Goal: Communication & Community: Participate in discussion

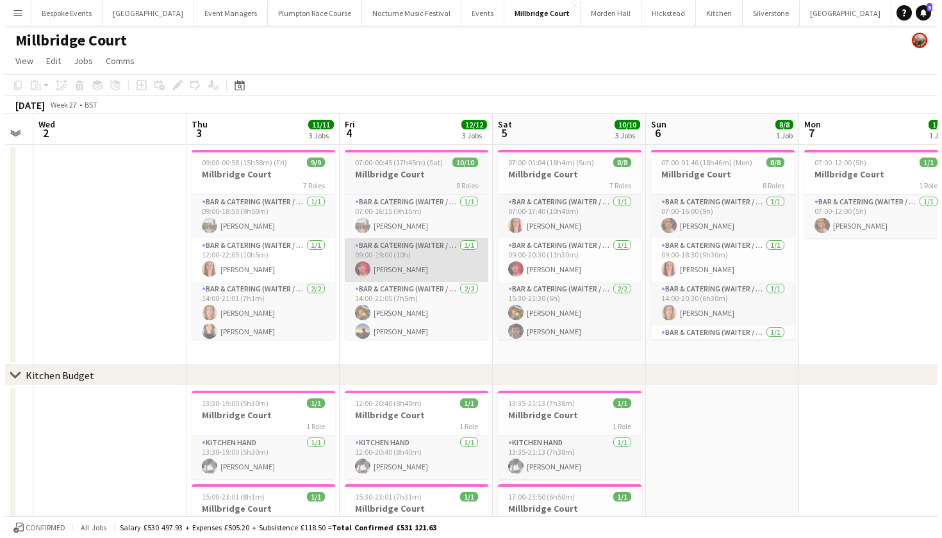
scroll to position [0, 432]
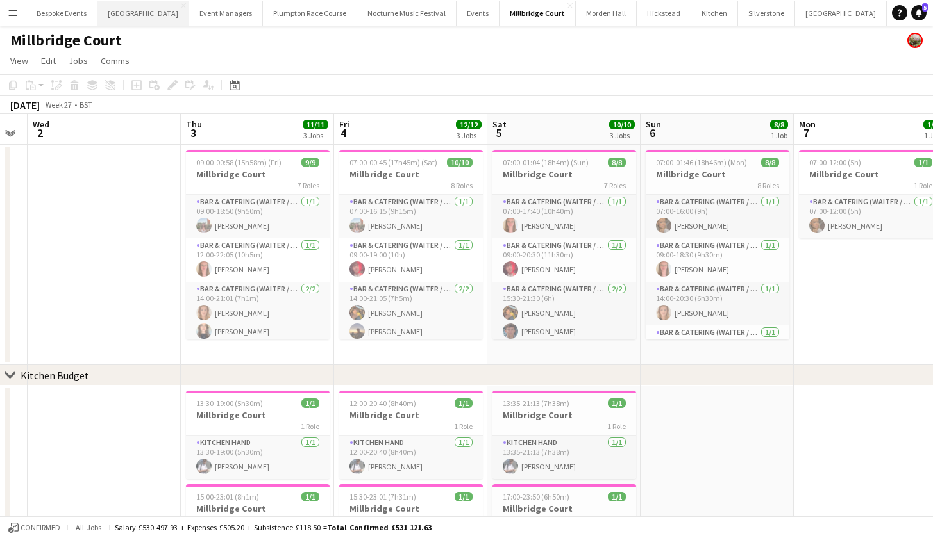
click at [131, 15] on button "[GEOGRAPHIC_DATA] Close" at bounding box center [143, 13] width 92 height 25
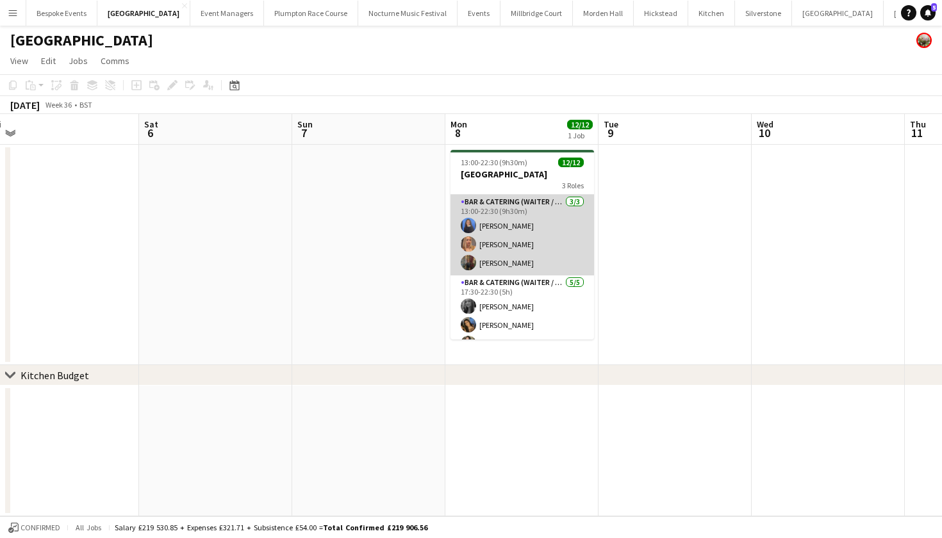
scroll to position [0, 628]
click at [538, 220] on app-card-role "Bar & Catering (Waiter / waitress) [DATE] 13:00-22:30 (9h30m) [PERSON_NAME] Van…" at bounding box center [521, 235] width 144 height 81
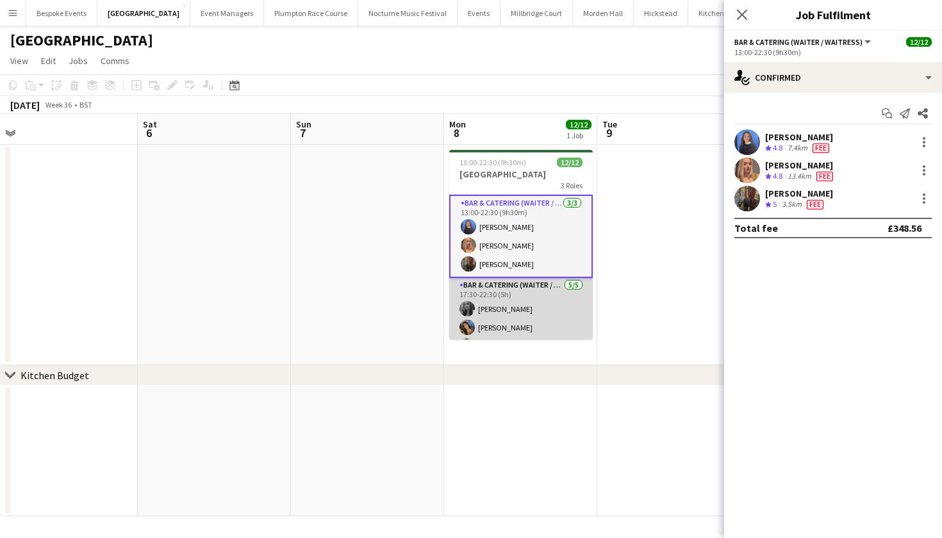
click at [499, 313] on app-card-role "Bar & Catering (Waiter / waitress) [DATE] 17:30-22:30 (5h) [PERSON_NAME] [PERSO…" at bounding box center [521, 337] width 144 height 118
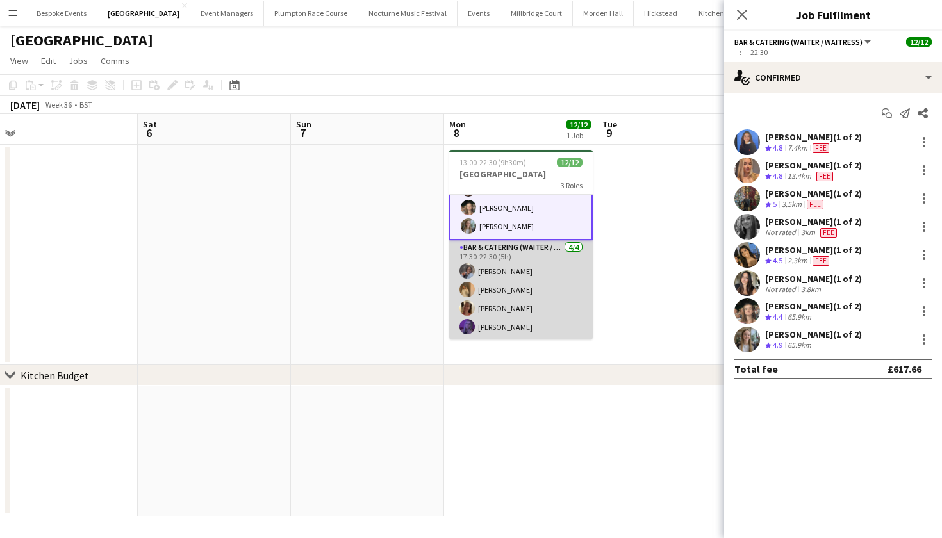
scroll to position [157, 0]
click at [500, 312] on app-card-role "Bar & Catering (Waiter / waitress) [DATE] 17:30-22:30 (5h) [PERSON_NAME] [PERSO…" at bounding box center [521, 289] width 144 height 99
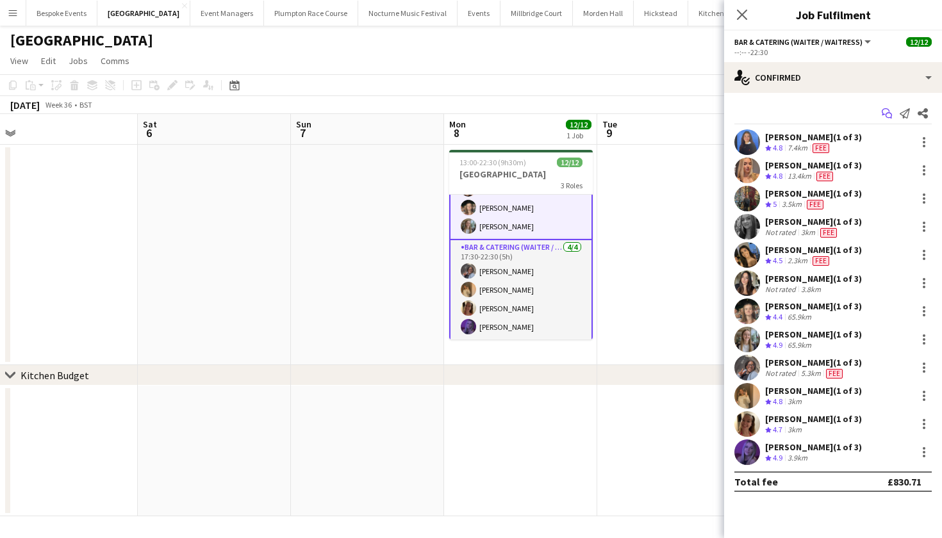
click at [885, 117] on icon "Start chat" at bounding box center [887, 113] width 10 height 10
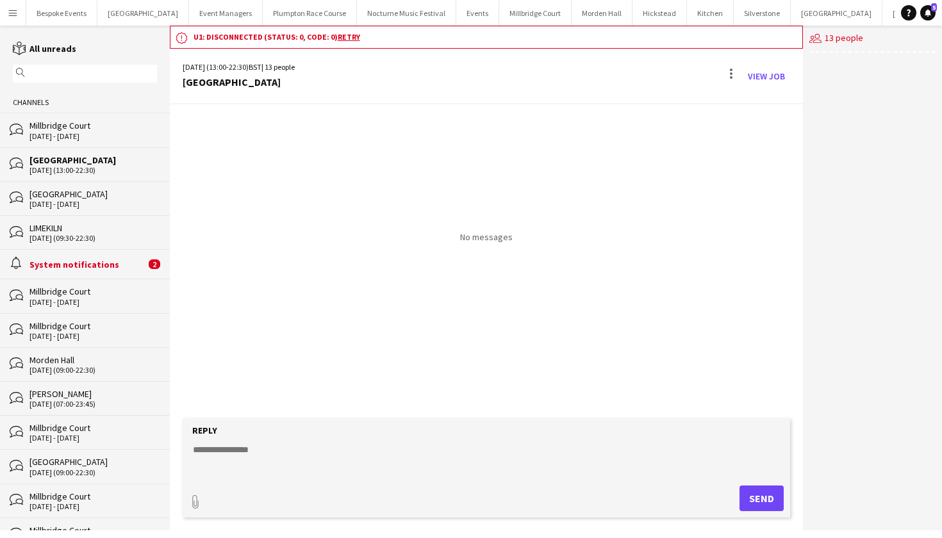
click at [72, 228] on div "LIMEKILN" at bounding box center [93, 228] width 128 height 12
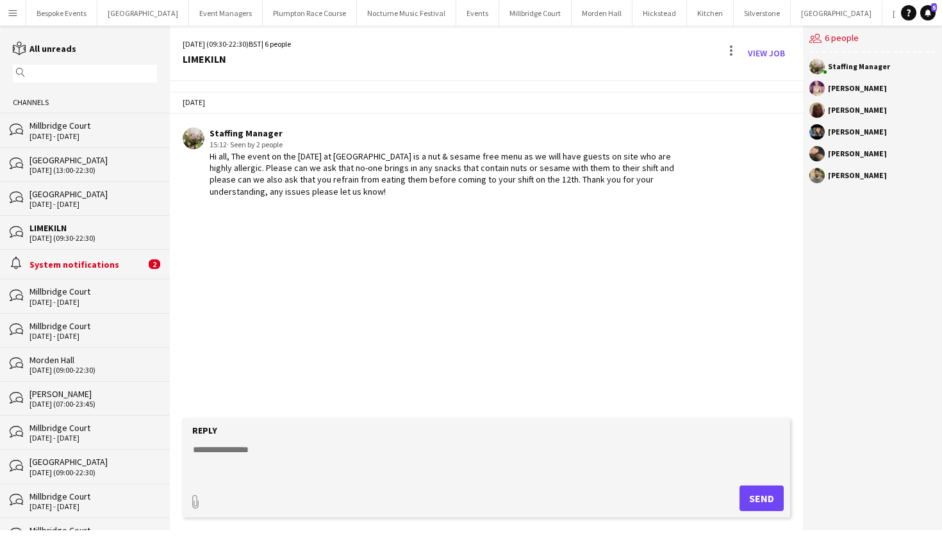
click at [60, 165] on div "[GEOGRAPHIC_DATA]" at bounding box center [93, 160] width 128 height 12
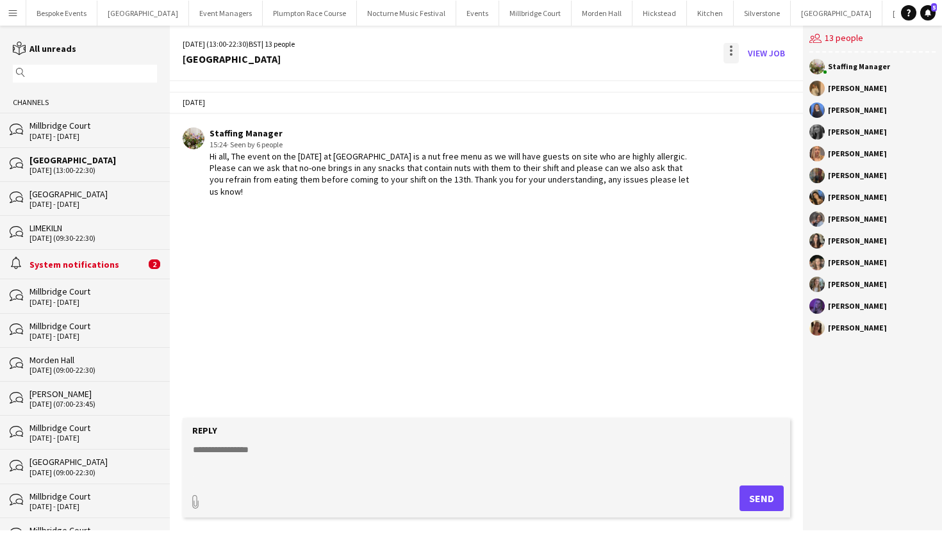
click at [728, 57] on div at bounding box center [731, 53] width 15 height 21
click at [740, 76] on app-icon "Delete" at bounding box center [739, 78] width 10 height 11
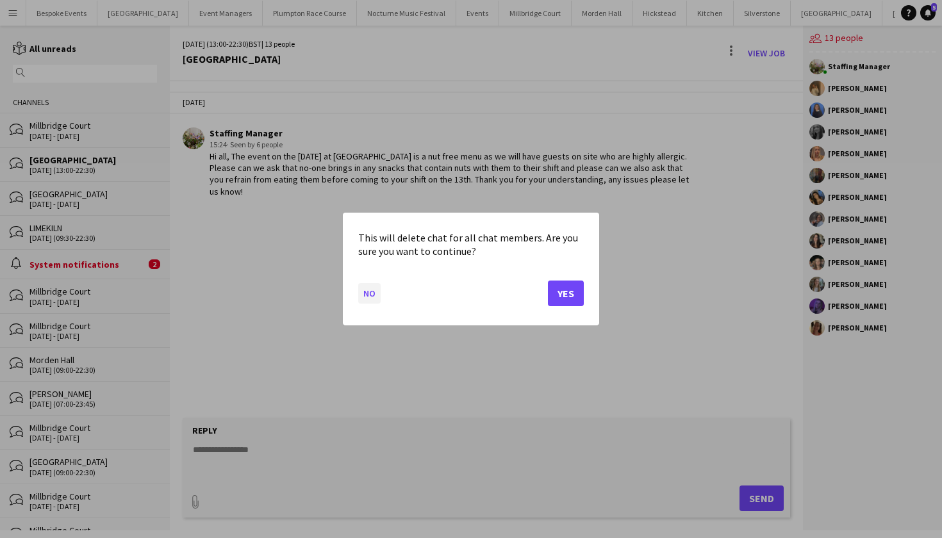
click at [363, 299] on button "No" at bounding box center [369, 293] width 22 height 21
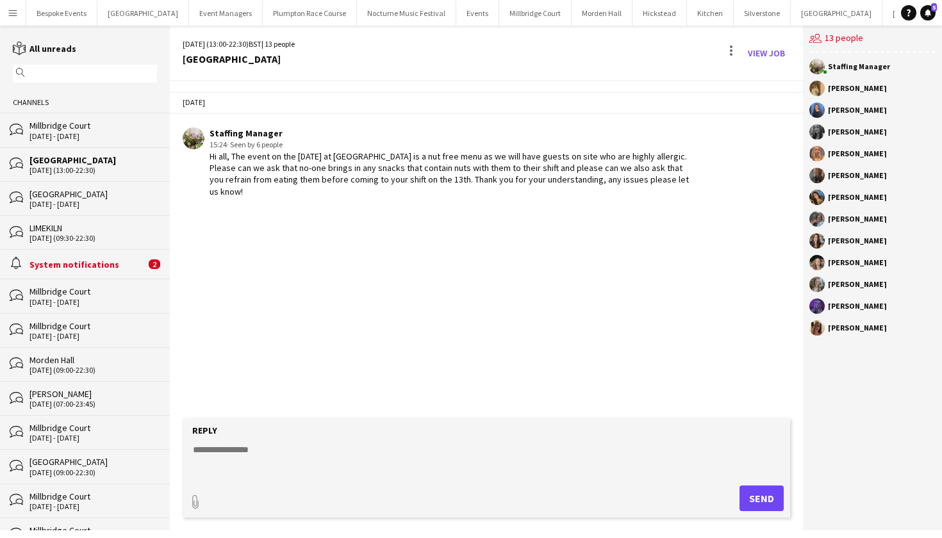
drag, startPoint x: 278, startPoint y: 200, endPoint x: 209, endPoint y: 158, distance: 80.6
click at [209, 158] on app-chat-message "Staffing Manager 15:24 · Seen by 6 people Hi all, The event on the [DATE] at [G…" at bounding box center [486, 162] width 633 height 83
copy div "Hi all, The event on the [DATE] at [GEOGRAPHIC_DATA] is a nut free menu as we w…"
click at [732, 46] on div at bounding box center [731, 47] width 3 height 3
click at [740, 75] on app-icon "Delete" at bounding box center [739, 78] width 10 height 11
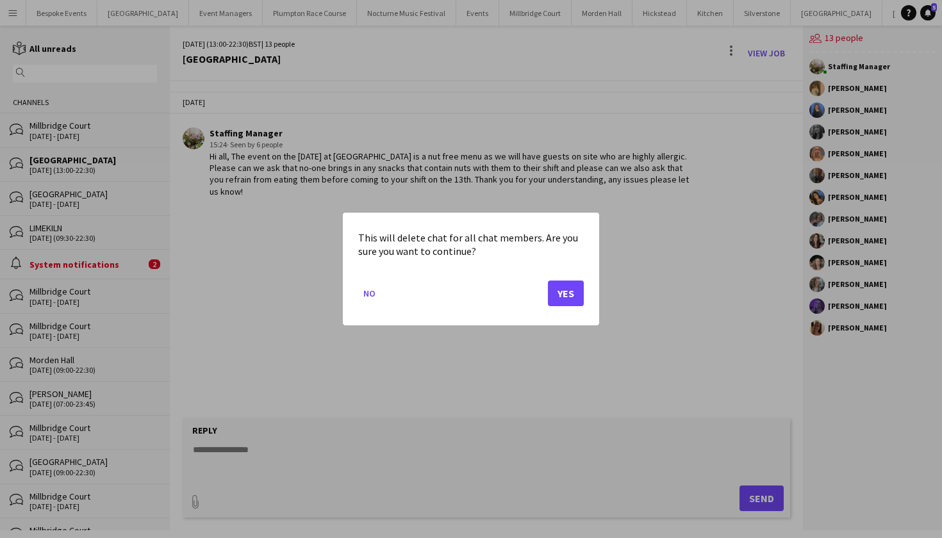
click at [558, 292] on button "Yes" at bounding box center [566, 294] width 36 height 26
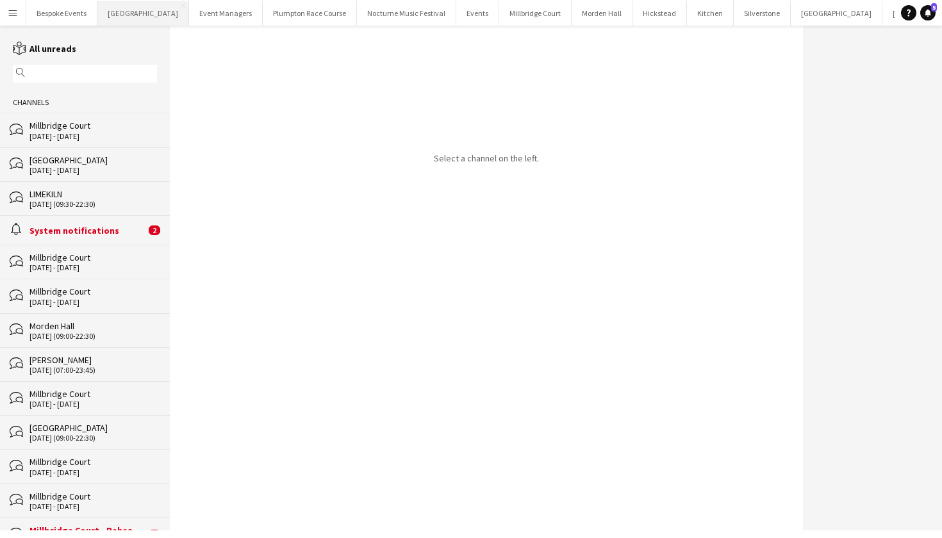
click at [150, 12] on button "[GEOGRAPHIC_DATA] Close" at bounding box center [143, 13] width 92 height 25
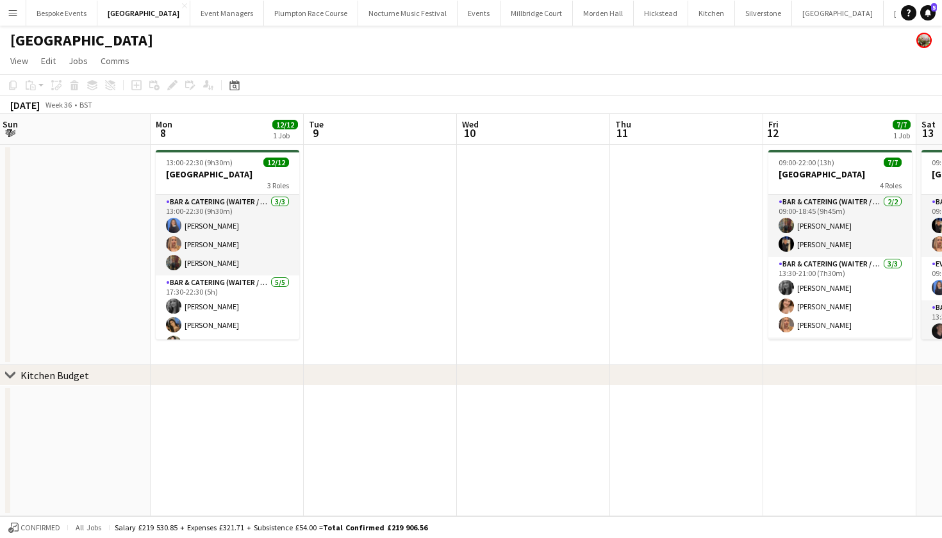
scroll to position [0, 619]
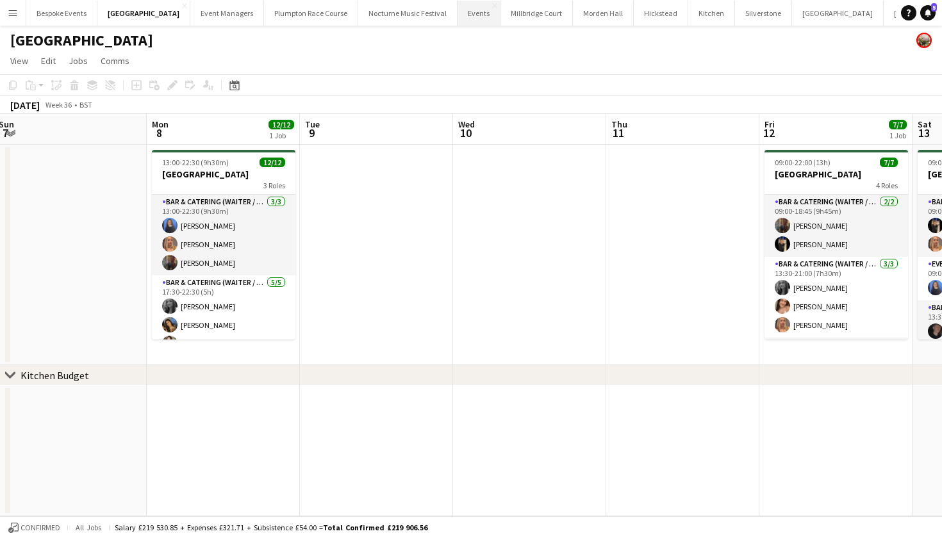
click at [458, 13] on button "Events Close" at bounding box center [479, 13] width 43 height 25
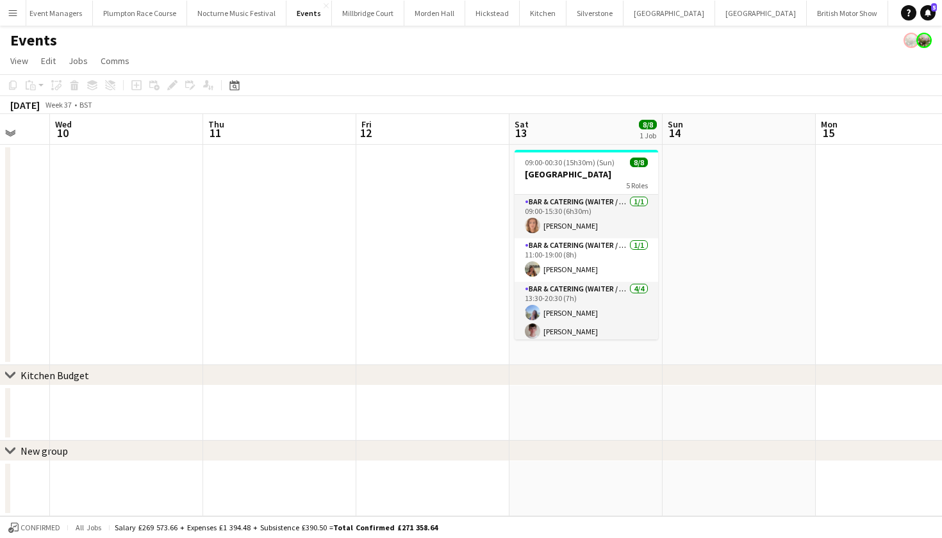
click at [929, 15] on button "LIMEKILN Close" at bounding box center [955, 13] width 52 height 25
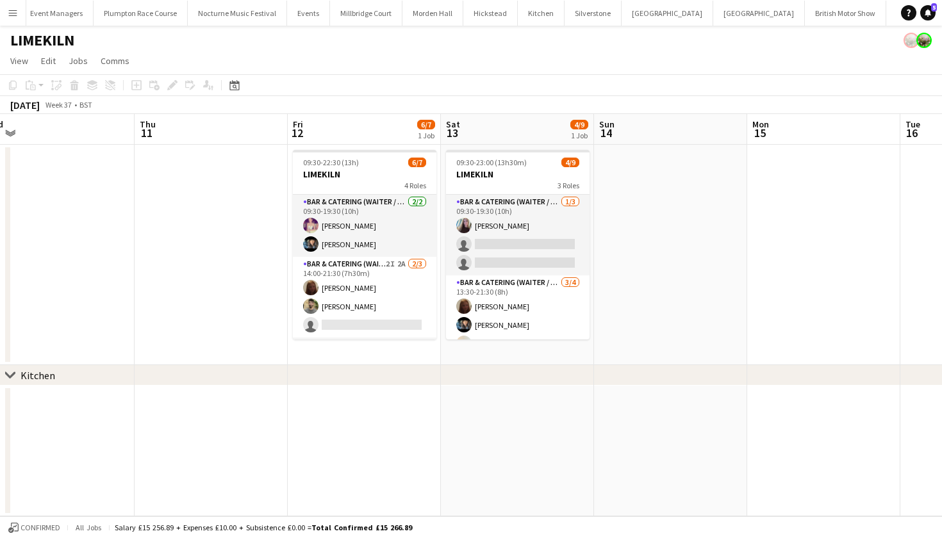
scroll to position [0, 535]
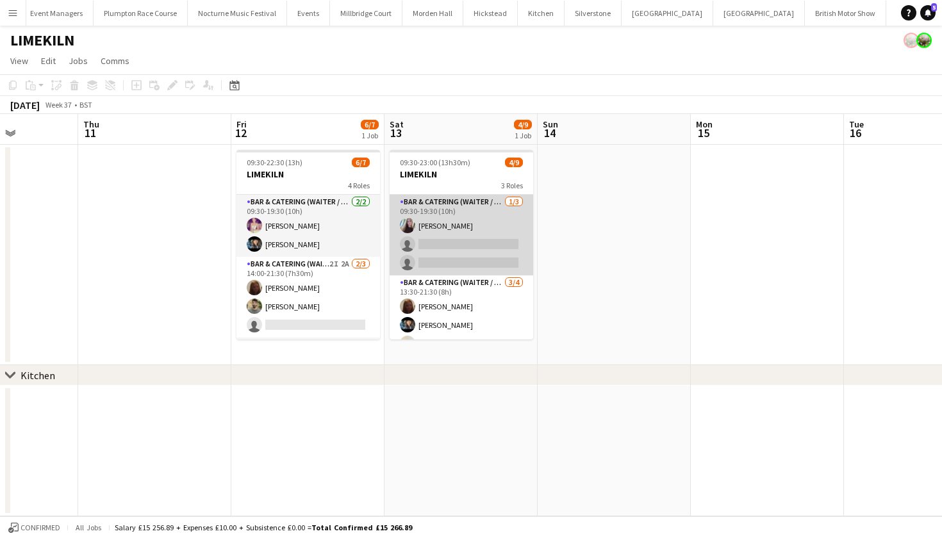
click at [451, 208] on app-card-role "Bar & Catering (Waiter / waitress) [DATE] 09:30-19:30 (10h) [PERSON_NAME] singl…" at bounding box center [462, 235] width 144 height 81
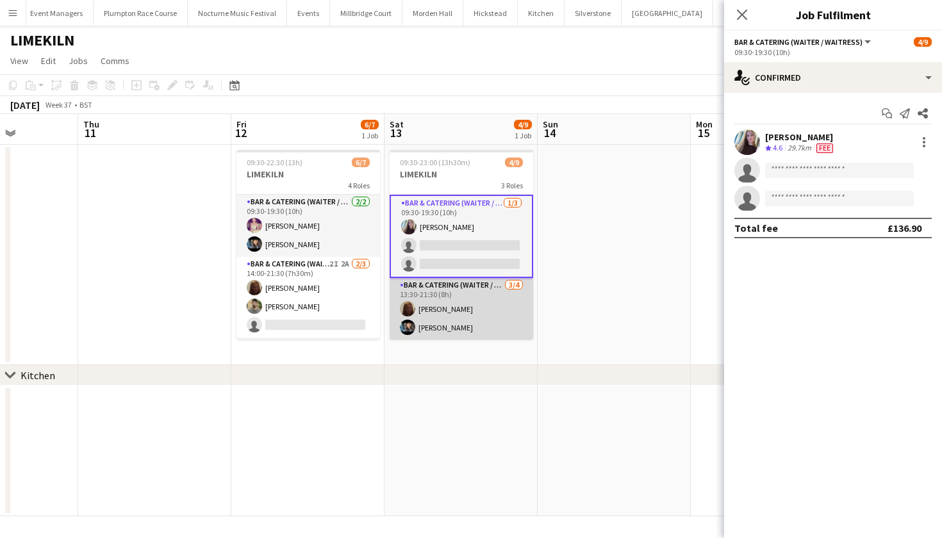
click at [441, 281] on app-card-role "Bar & Catering (Waiter / waitress) [DATE] 13:30-21:30 (8h) Maddie Leader [PERSO…" at bounding box center [462, 327] width 144 height 99
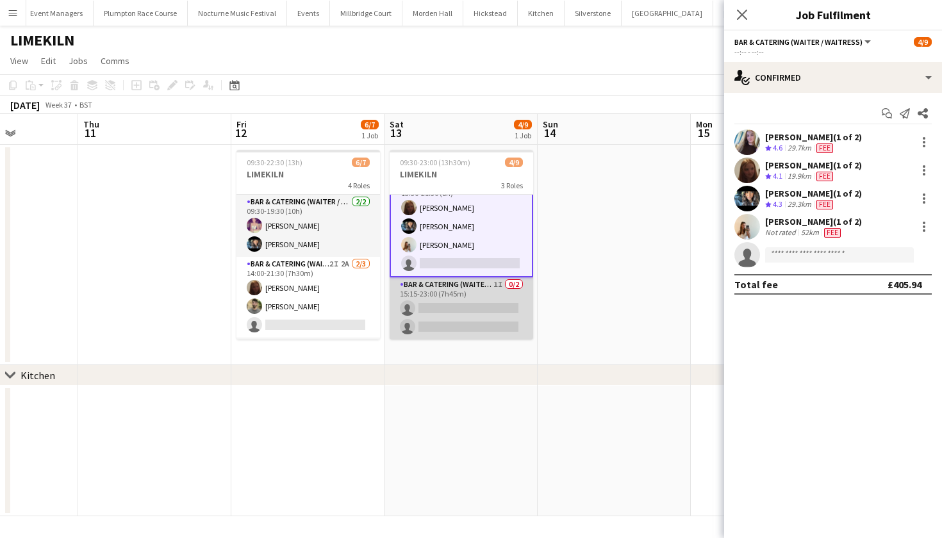
scroll to position [101, 0]
click at [442, 298] on app-card-role "Bar & Catering (Waiter / waitress) 1I 0/2 15:15-23:00 (7h45m) single-neutral-ac…" at bounding box center [462, 309] width 144 height 62
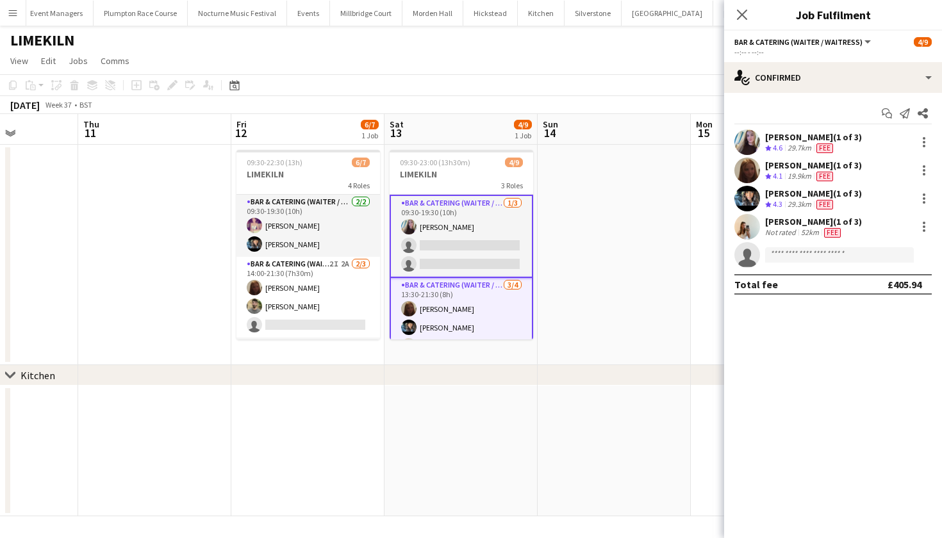
scroll to position [0, 0]
click at [888, 113] on icon at bounding box center [889, 116] width 6 height 6
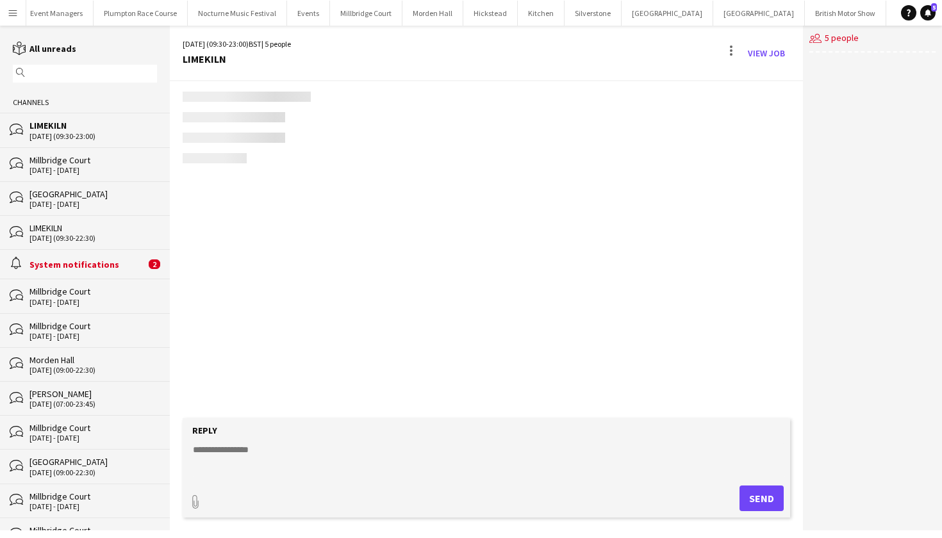
click at [885, 114] on div "users2 5 people" at bounding box center [872, 278] width 139 height 505
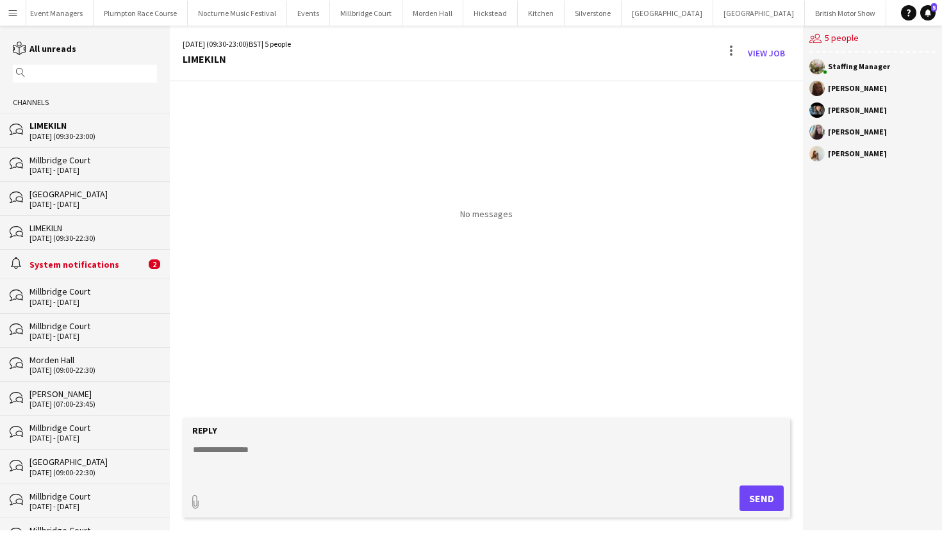
click at [435, 442] on form "Reply paperclip Send" at bounding box center [487, 468] width 608 height 99
click at [428, 456] on textarea at bounding box center [489, 460] width 595 height 33
paste textarea "**********"
type textarea "**********"
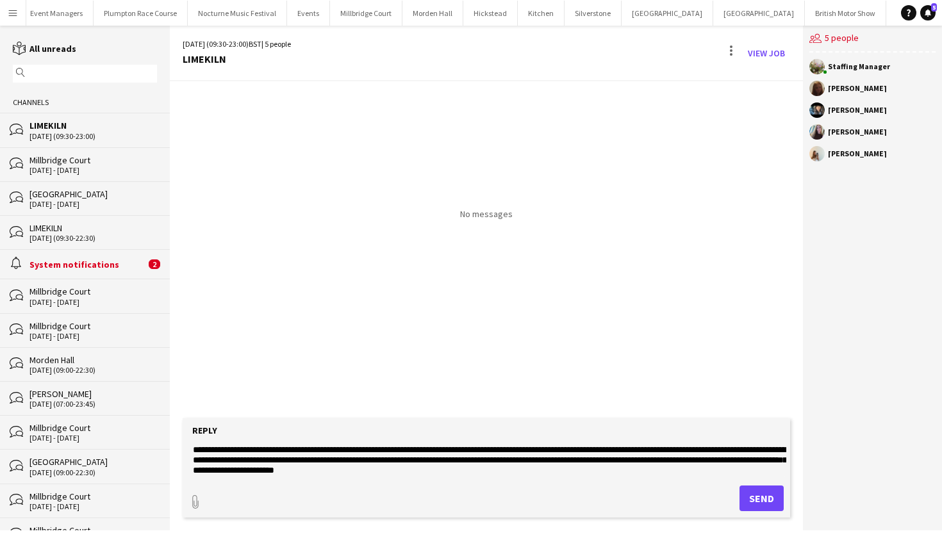
drag, startPoint x: 483, startPoint y: 471, endPoint x: 105, endPoint y: 417, distance: 382.0
click at [105, 417] on div "reading All unreads magnifier Channels bubbles LIMEKILN [DATE] (09:30-23:00) bu…" at bounding box center [471, 278] width 942 height 505
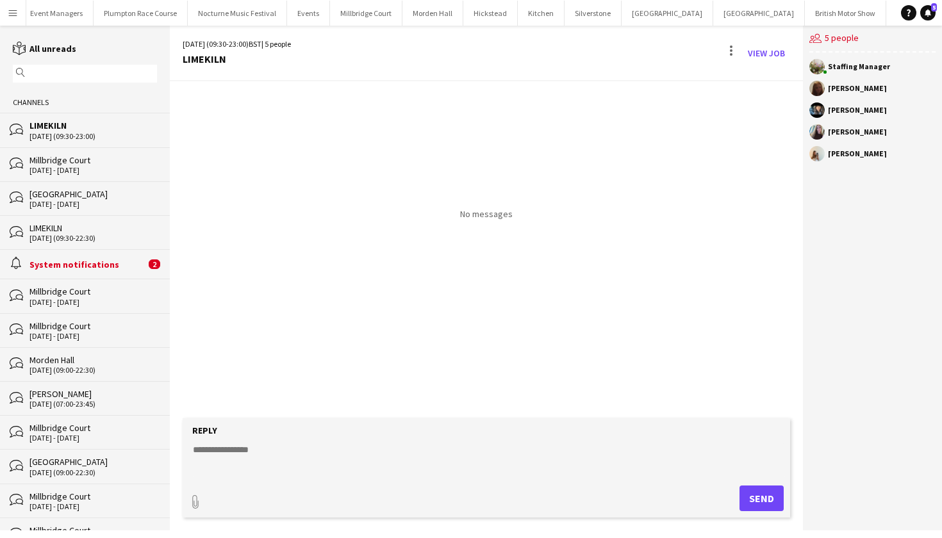
click at [42, 163] on div "Millbridge Court" at bounding box center [93, 160] width 128 height 12
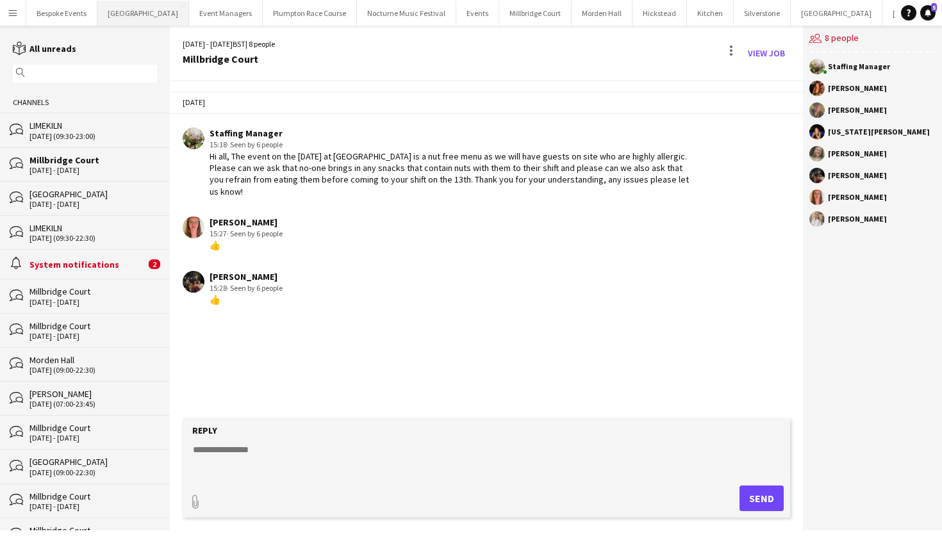
click at [146, 18] on button "[GEOGRAPHIC_DATA] Close" at bounding box center [143, 13] width 92 height 25
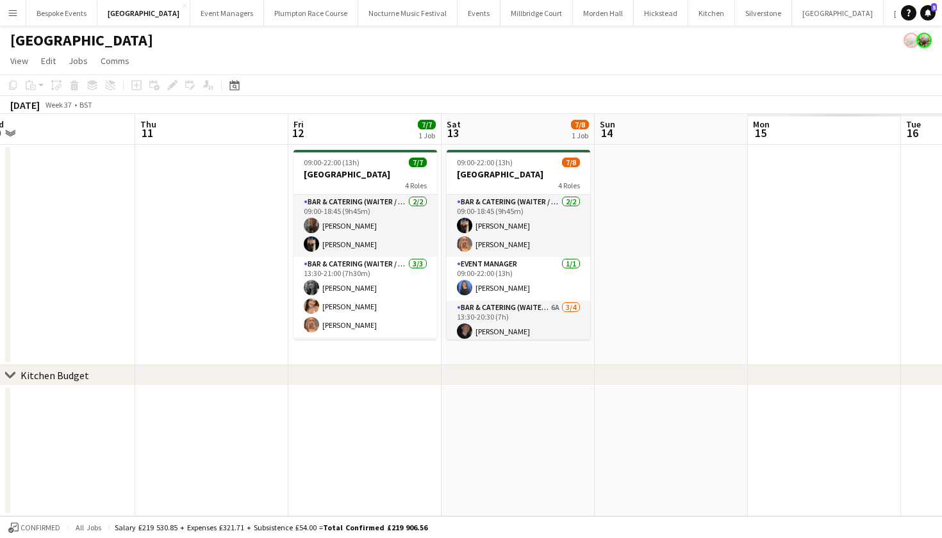
scroll to position [0, 540]
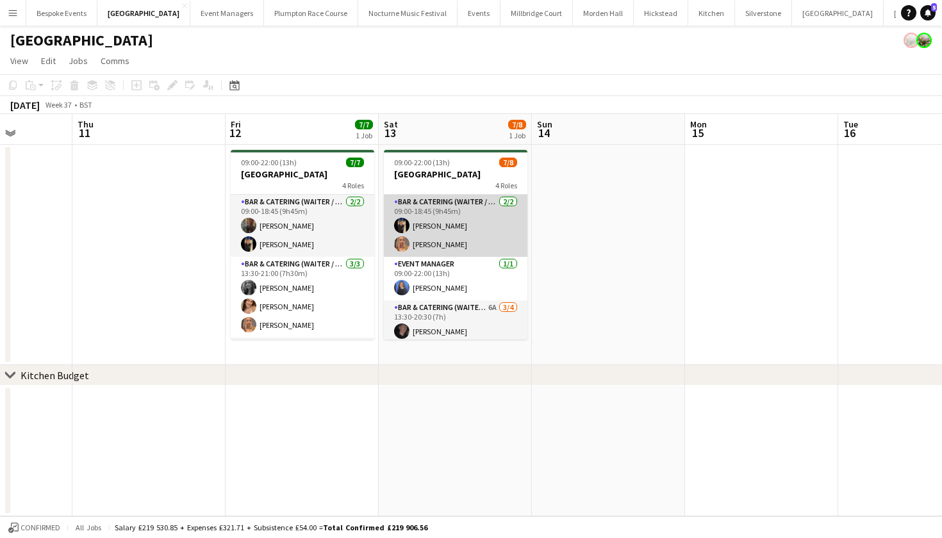
click at [447, 216] on app-card-role "Bar & Catering (Waiter / waitress) [DATE] 09:00-18:45 (9h45m) [PERSON_NAME] Van…" at bounding box center [456, 226] width 144 height 62
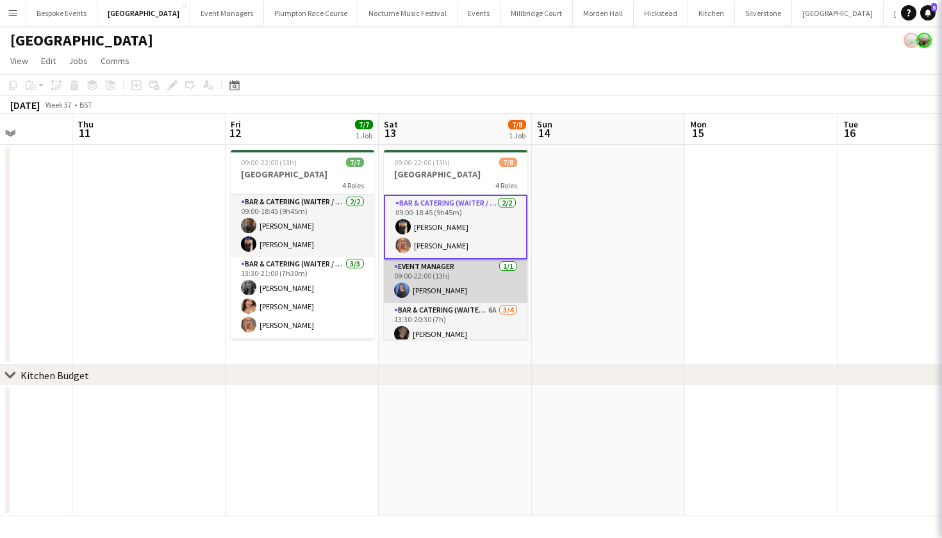
click at [444, 267] on app-card-role "Event Manager [DATE] 09:00-22:00 (13h) [PERSON_NAME]" at bounding box center [456, 282] width 144 height 44
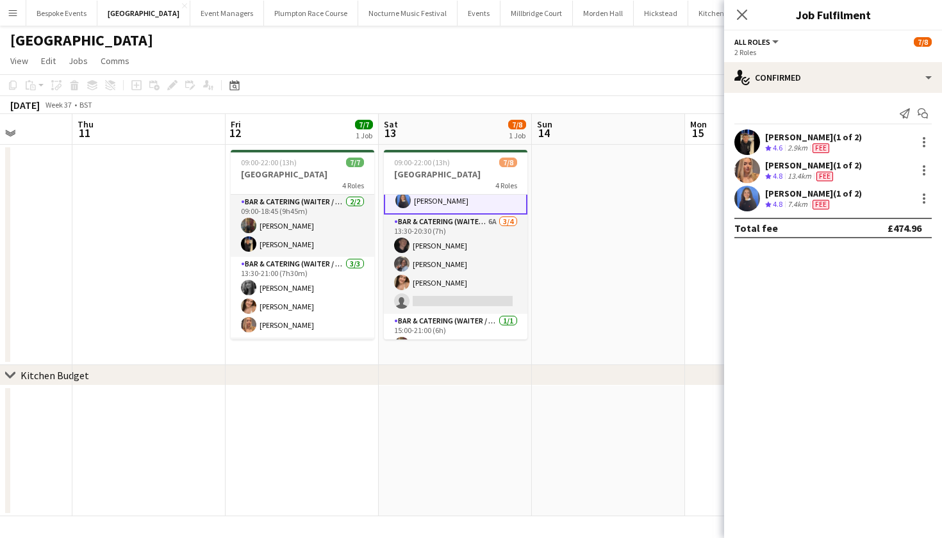
click at [444, 267] on app-card-role "Bar & Catering (Waiter / waitress) 6A [DATE] 13:30-20:30 (7h) [PERSON_NAME] [PE…" at bounding box center [456, 264] width 144 height 99
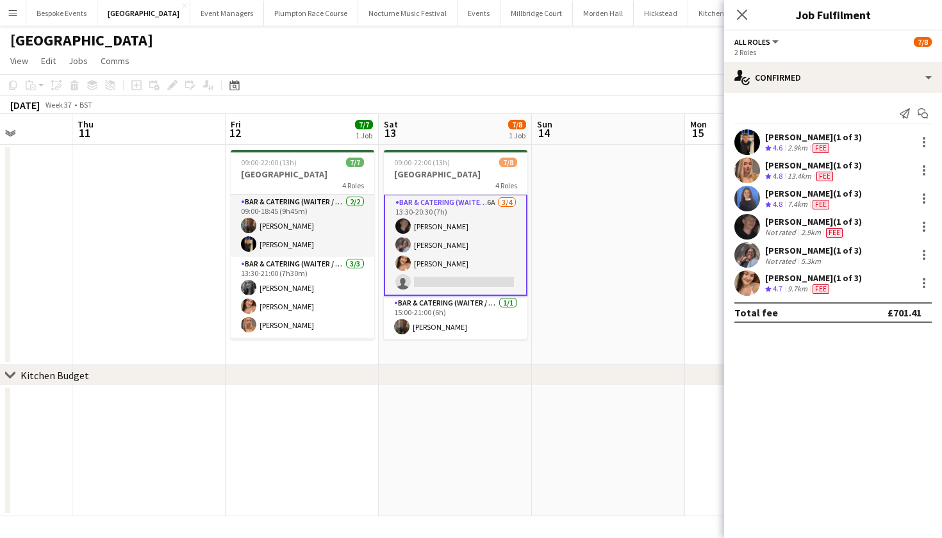
scroll to position [109, 0]
click at [449, 312] on app-card-role "Bar & Catering (Waiter / waitress) [DATE] 15:00-21:00 (6h) [PERSON_NAME]" at bounding box center [456, 318] width 144 height 44
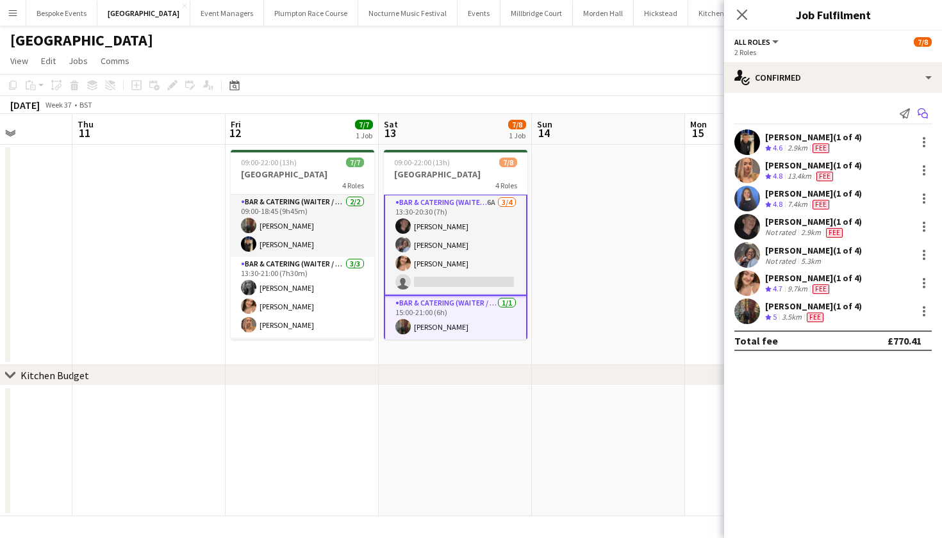
click at [924, 113] on icon at bounding box center [925, 116] width 6 height 6
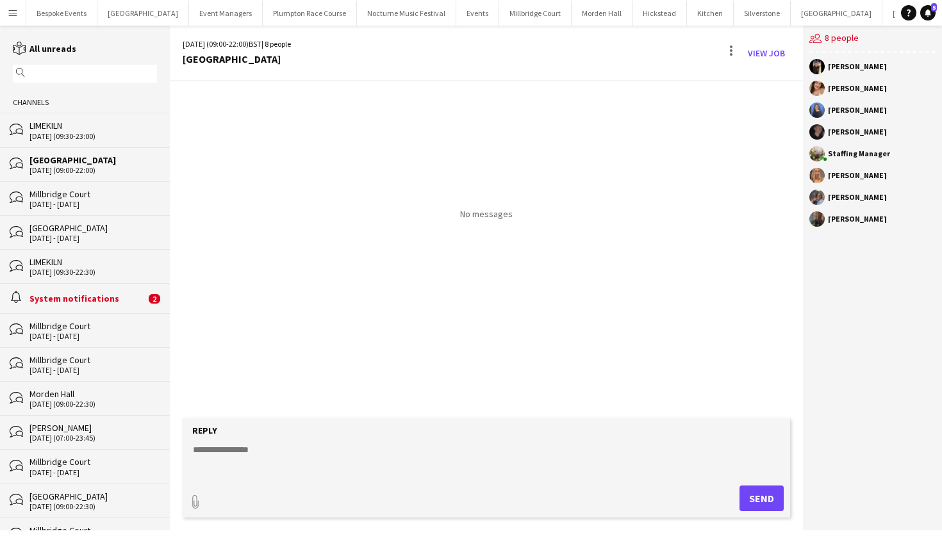
click at [378, 456] on textarea at bounding box center [489, 460] width 595 height 33
paste textarea "**********"
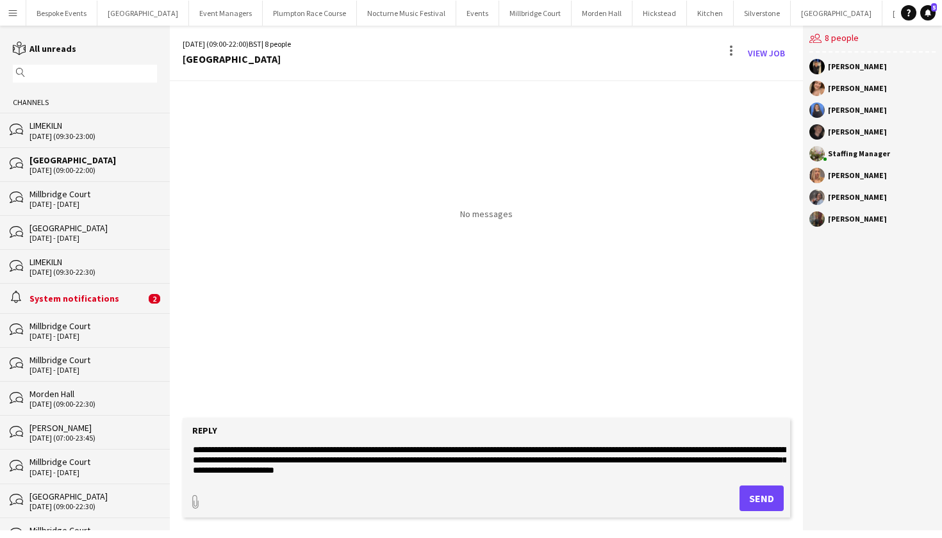
type textarea "**********"
click at [760, 496] on button "Send" at bounding box center [762, 499] width 44 height 26
